Goal: Contribute content: Add original content to the website for others to see

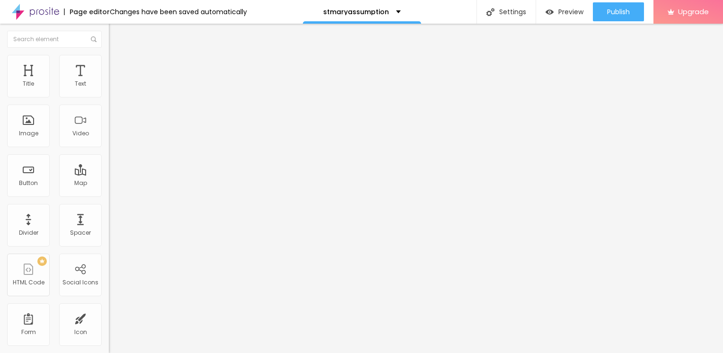
click at [109, 81] on span "Add image" at bounding box center [128, 77] width 39 height 8
click at [109, 55] on img at bounding box center [113, 59] width 9 height 9
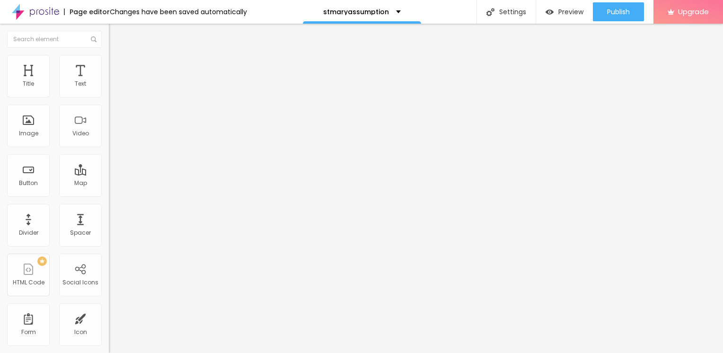
type input "80"
type input "70"
type input "50"
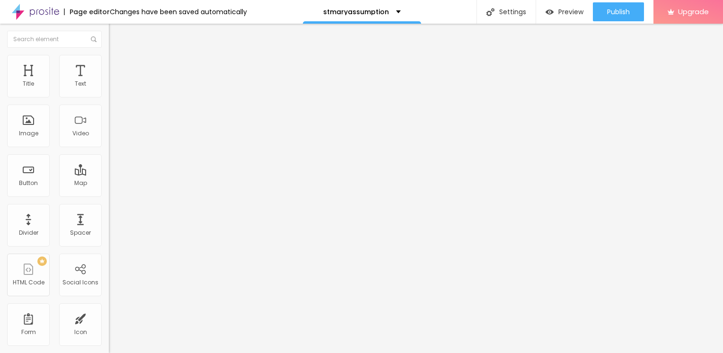
type input "50"
type input "35"
type input "30"
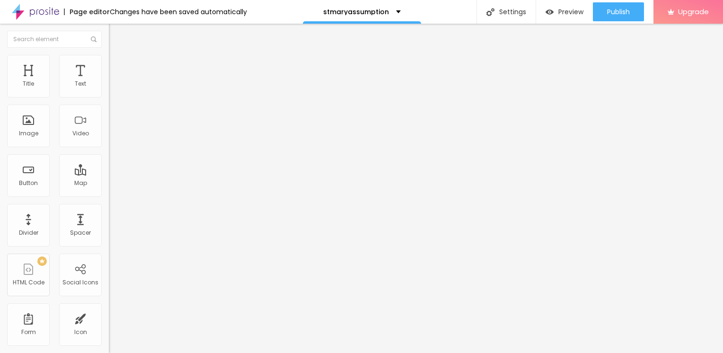
type input "25"
type input "20"
type input "15"
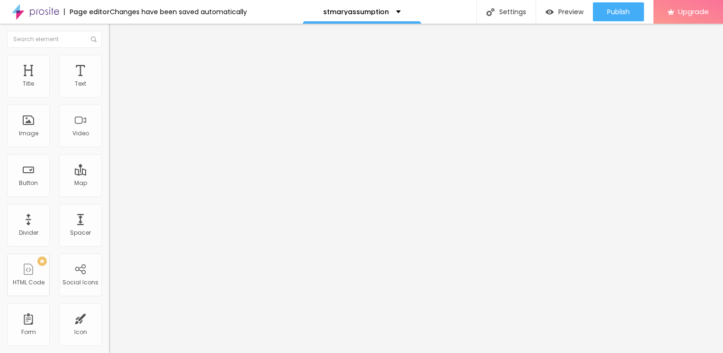
type input "15"
type input "10"
drag, startPoint x: 99, startPoint y: 100, endPoint x: 12, endPoint y: 102, distance: 87.5
type input "10"
click at [109, 97] on input "range" at bounding box center [139, 93] width 61 height 8
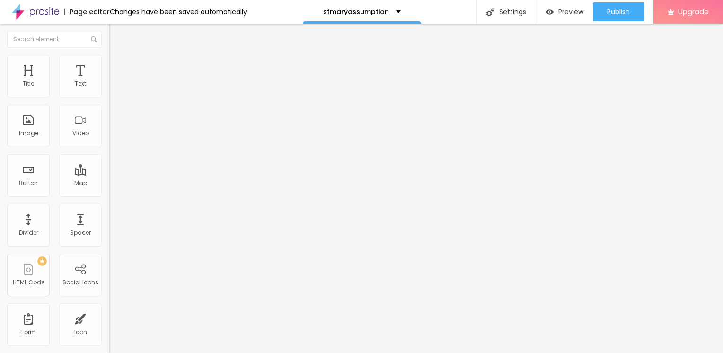
click at [116, 35] on img "button" at bounding box center [120, 35] width 8 height 8
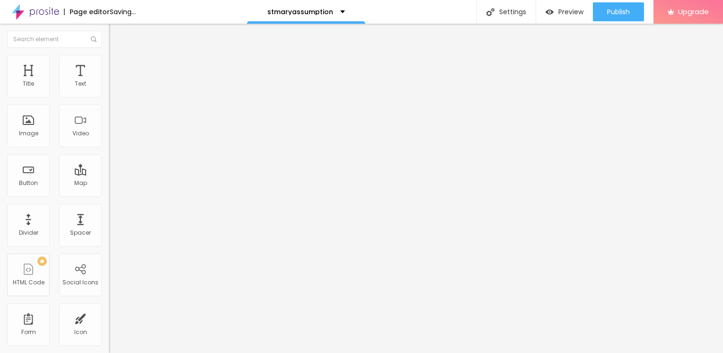
click at [109, 89] on input "Click me" at bounding box center [165, 83] width 113 height 9
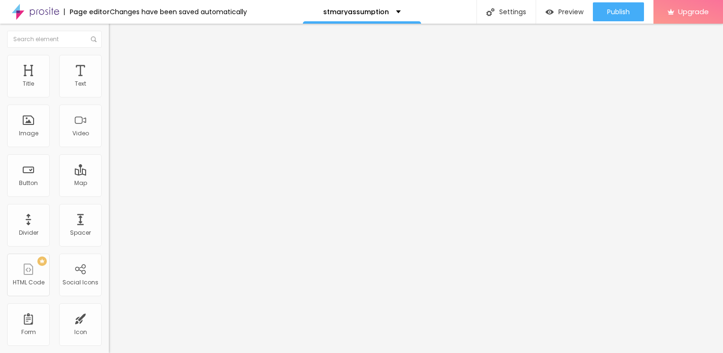
drag, startPoint x: 56, startPoint y: 105, endPoint x: -2, endPoint y: 110, distance: 58.4
click at [0, 110] on html "Page editor Changes have been saved automatically stmaryassumption Settings Pag…" at bounding box center [361, 176] width 723 height 353
paste input "→ VIEW DOCUMENT HERE"
type input "→ VIEW DOCUMENT HERE"
click at [109, 195] on input "https://" at bounding box center [165, 189] width 113 height 9
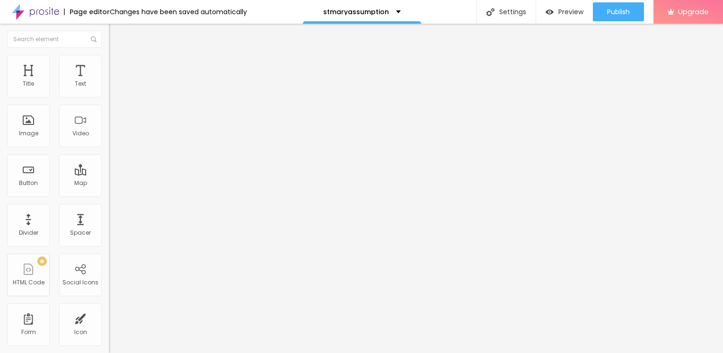
drag, startPoint x: 53, startPoint y: 196, endPoint x: -2, endPoint y: 195, distance: 55.3
click at [0, 195] on html "Page editor Changes have been saved automatically stmaryassumption Settings Pag…" at bounding box center [361, 176] width 723 height 353
paste input "[URL][DOMAIN_NAME]"
type input "[URL][DOMAIN_NAME]"
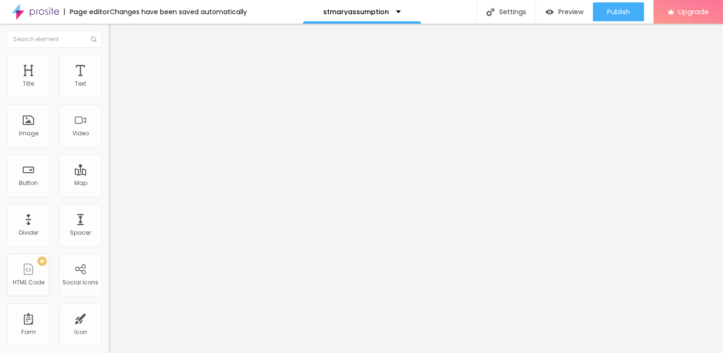
scroll to position [0, 0]
click at [116, 35] on img "button" at bounding box center [120, 35] width 8 height 8
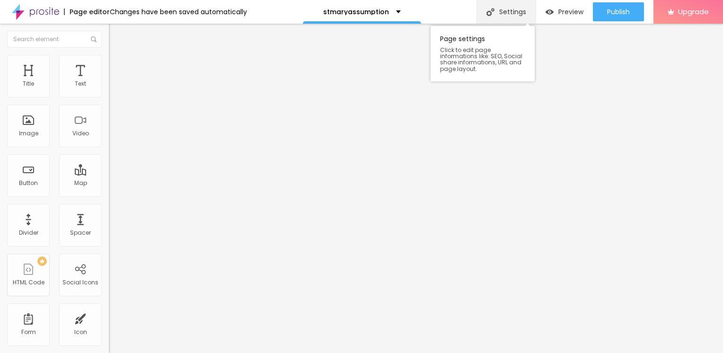
click at [513, 10] on div "Settings" at bounding box center [505, 12] width 59 height 24
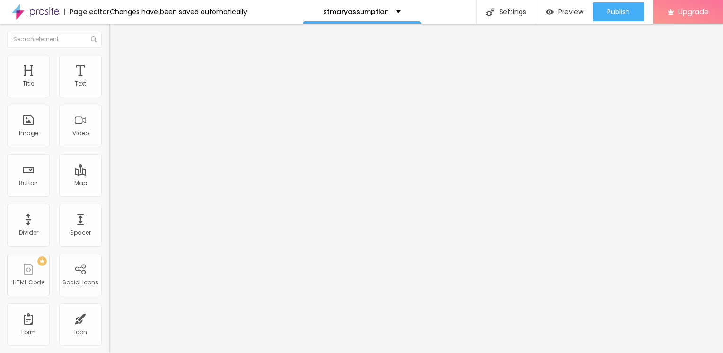
drag, startPoint x: 363, startPoint y: 139, endPoint x: 273, endPoint y: 139, distance: 90.3
type input "/agreement"
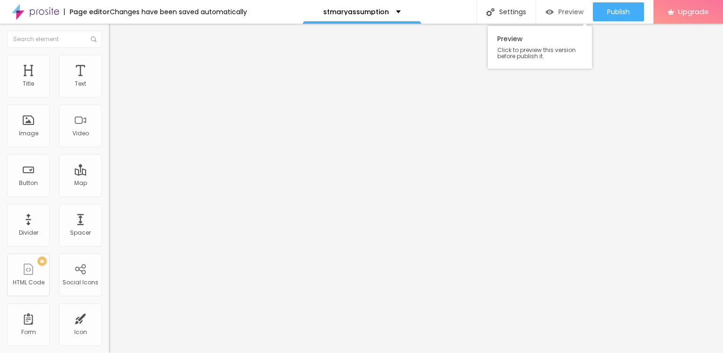
click at [565, 11] on span "Preview" at bounding box center [570, 12] width 25 height 8
